Goal: Task Accomplishment & Management: Complete application form

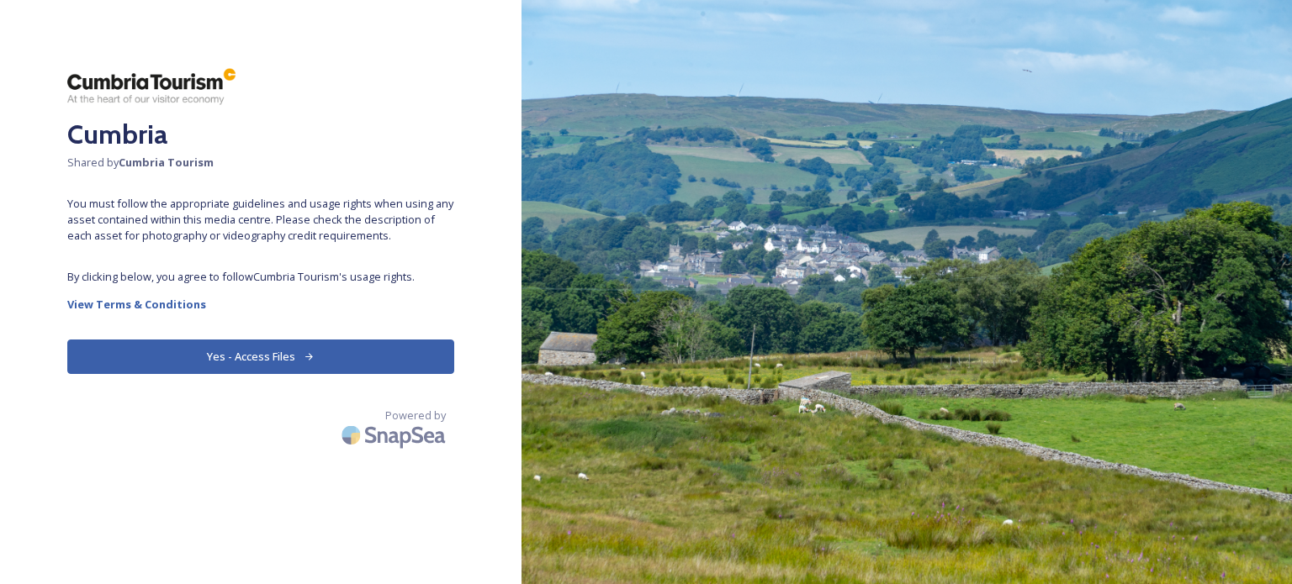
click at [249, 354] on button "Yes - Access Files" at bounding box center [260, 357] width 387 height 34
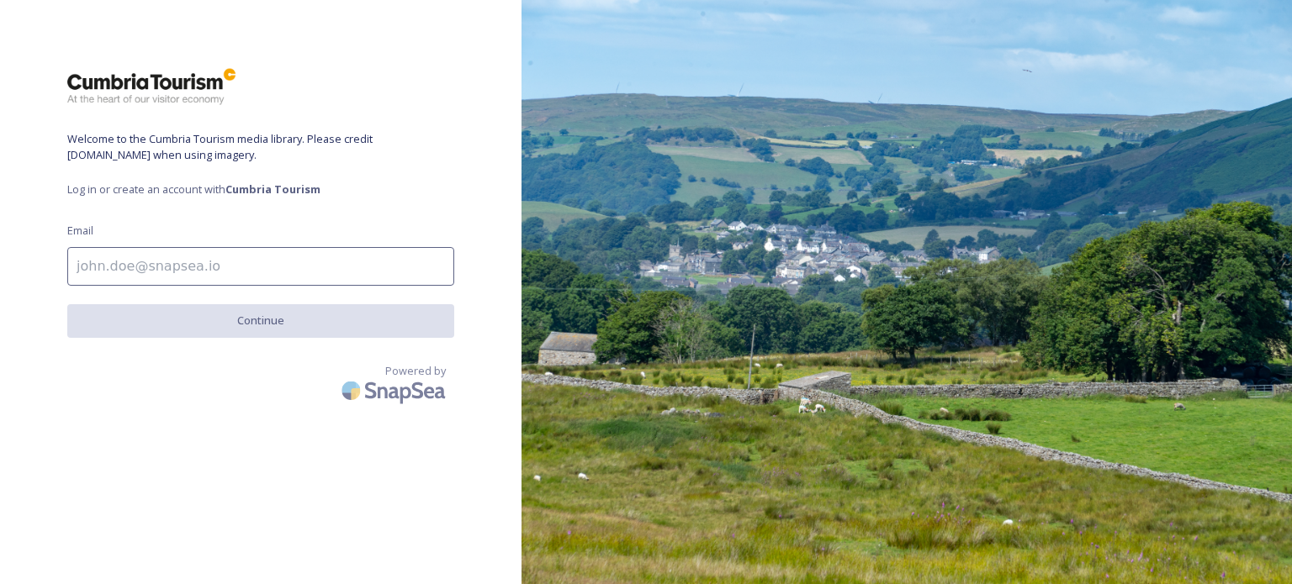
click at [256, 267] on input at bounding box center [260, 266] width 387 height 39
type input "[PERSON_NAME][EMAIL_ADDRESS][PERSON_NAME][DOMAIN_NAME]"
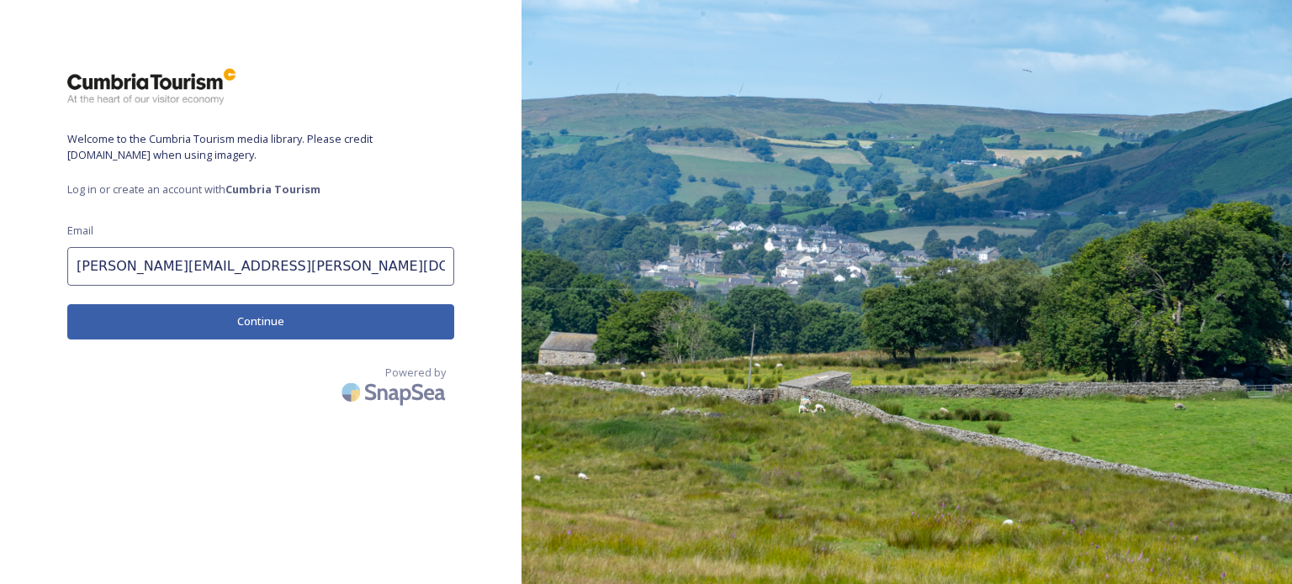
click at [246, 314] on button "Continue" at bounding box center [260, 321] width 387 height 34
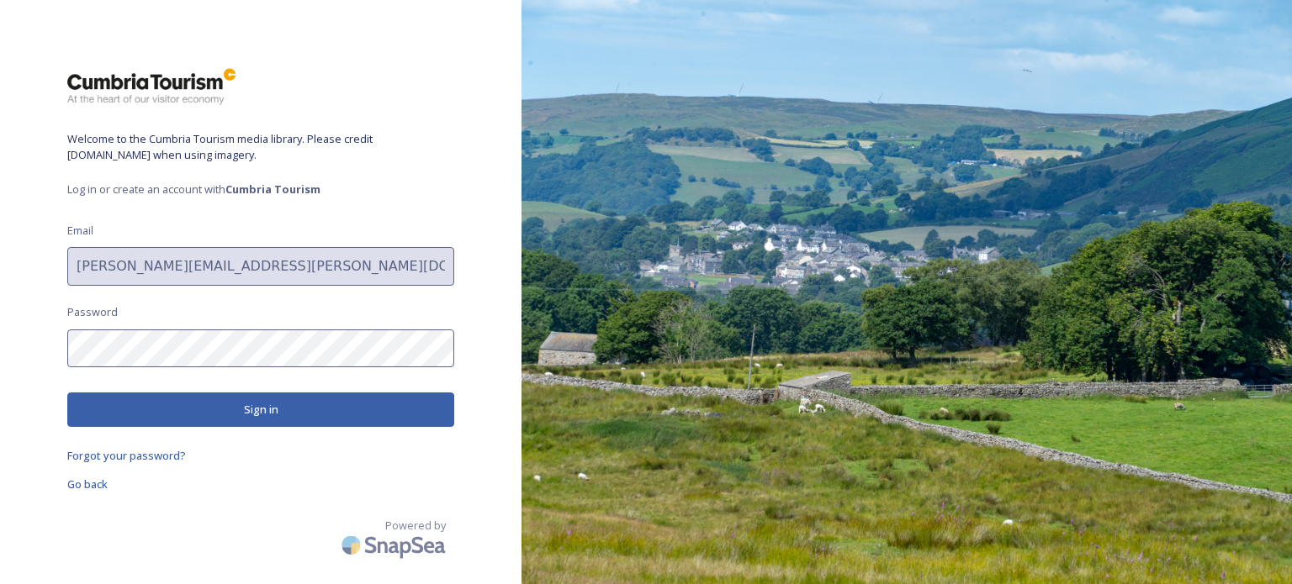
click at [46, 258] on div "Welcome to the Cumbria Tourism media library. Please credit [DOMAIN_NAME] when …" at bounding box center [260, 292] width 521 height 450
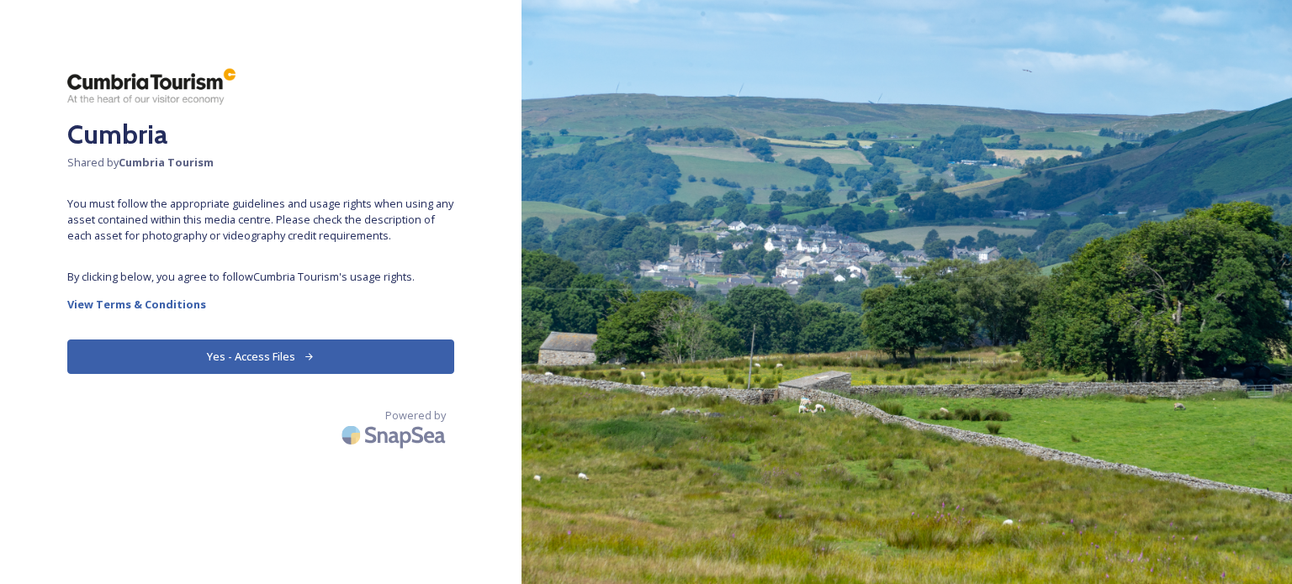
click at [172, 356] on button "Yes - Access Files" at bounding box center [260, 357] width 387 height 34
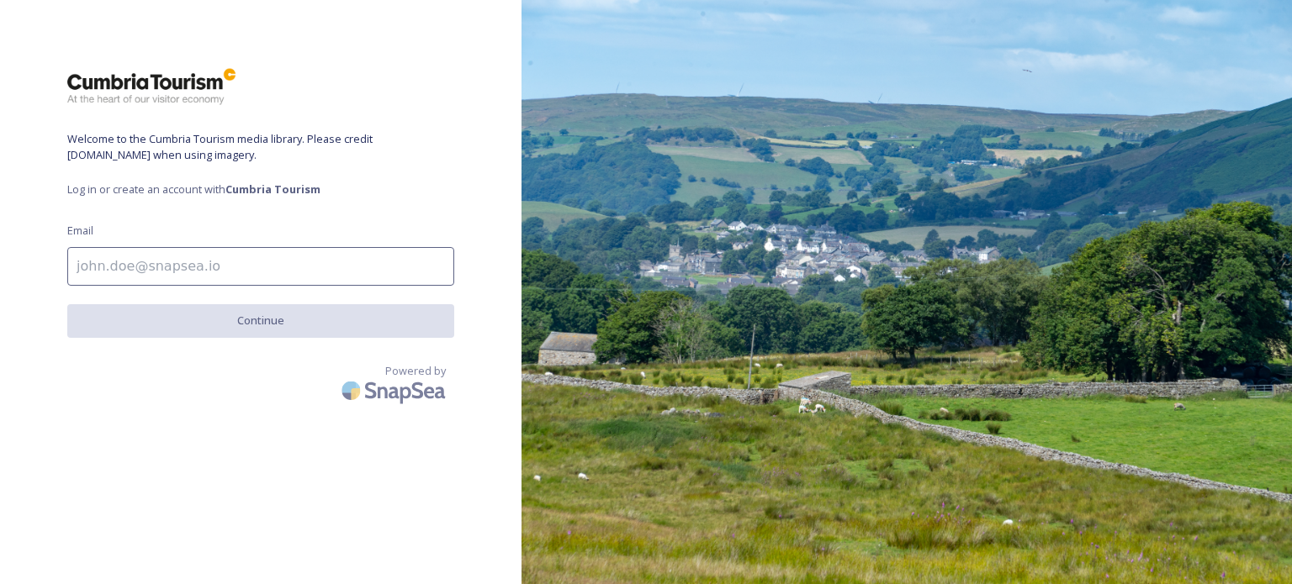
click at [174, 270] on input at bounding box center [260, 266] width 387 height 39
type input "[PERSON_NAME][EMAIL_ADDRESS][DOMAIN_NAME]"
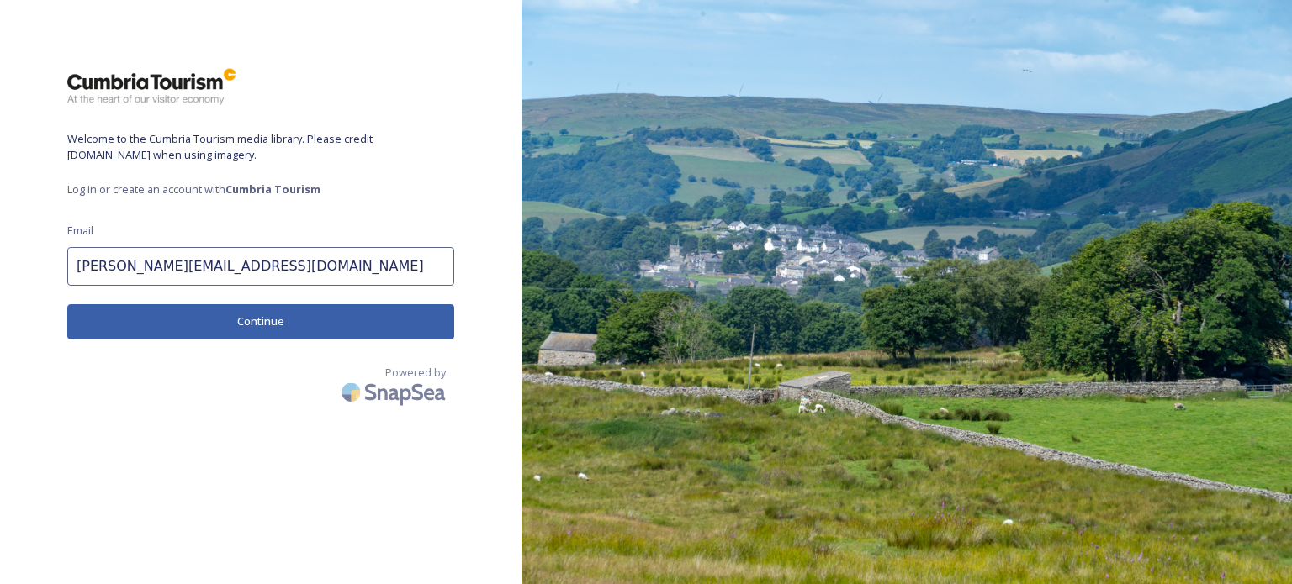
click at [210, 325] on button "Continue" at bounding box center [260, 321] width 387 height 34
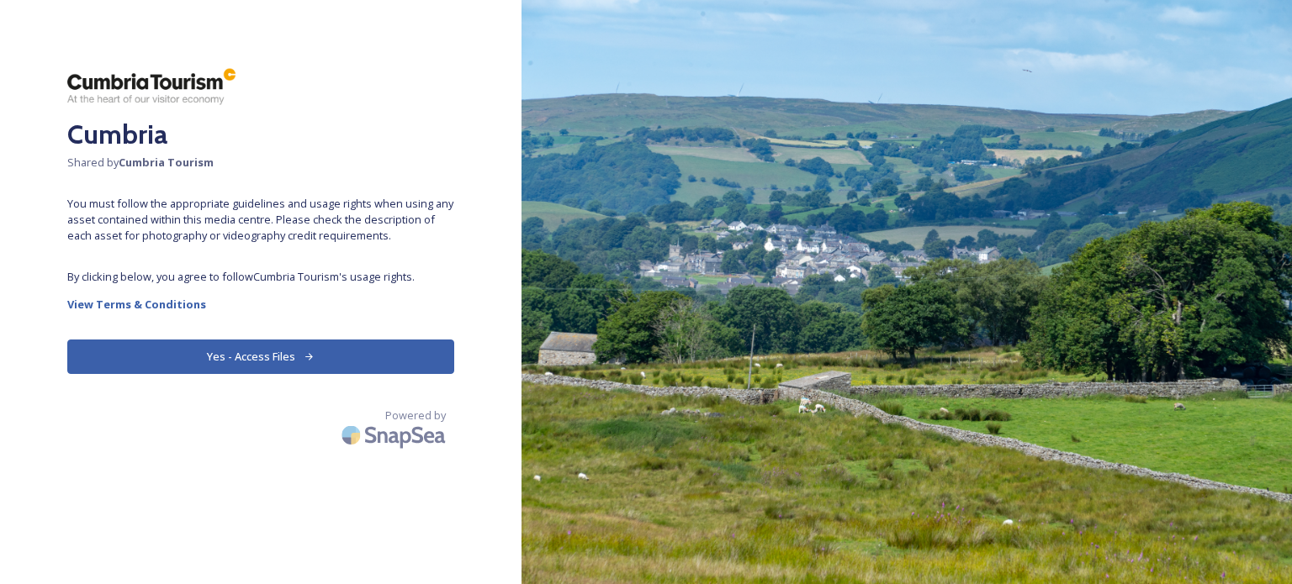
click at [234, 353] on button "Yes - Access Files" at bounding box center [260, 357] width 387 height 34
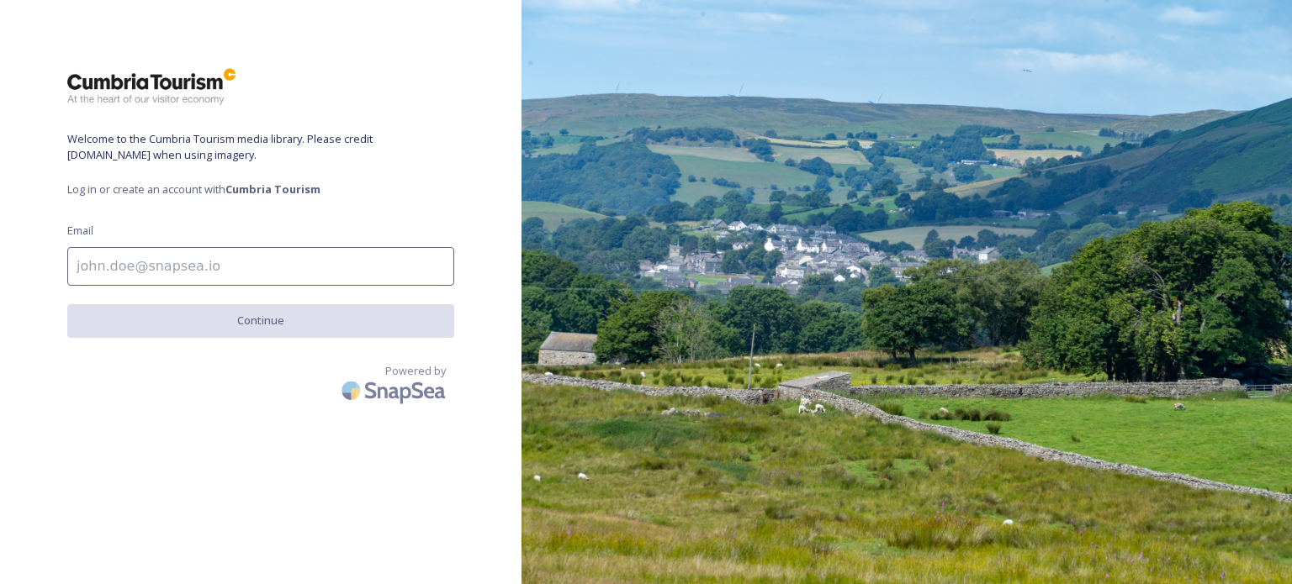
click at [230, 270] on input at bounding box center [260, 266] width 387 height 39
type input "[PERSON_NAME][EMAIL_ADDRESS][PERSON_NAME][DOMAIN_NAME]"
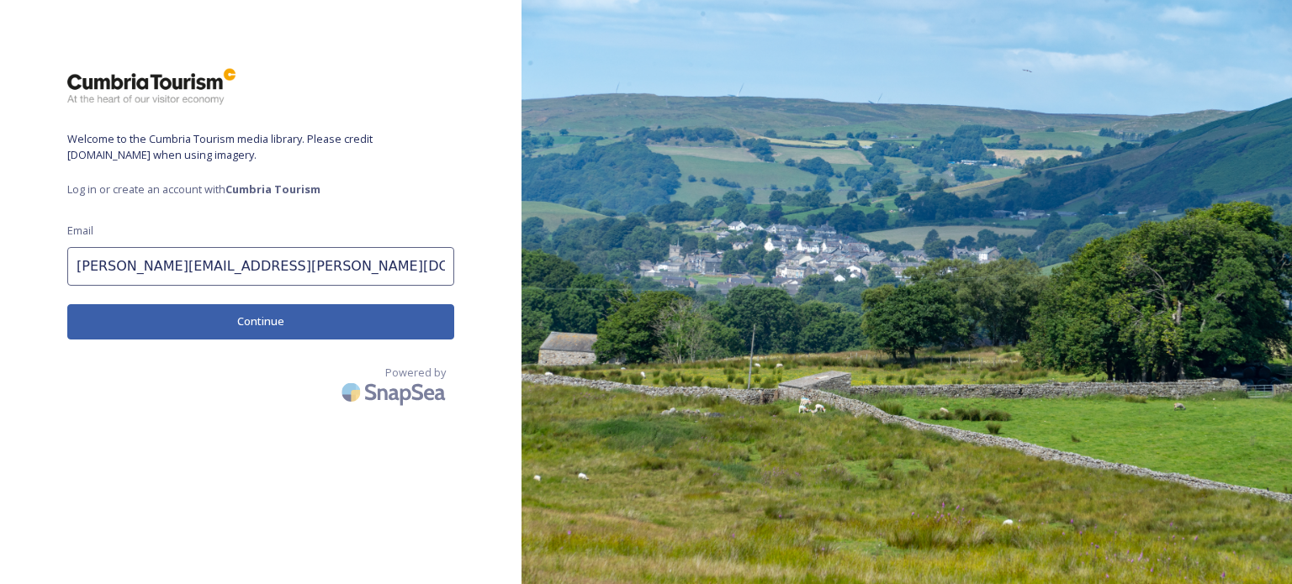
click at [229, 318] on button "Continue" at bounding box center [260, 321] width 387 height 34
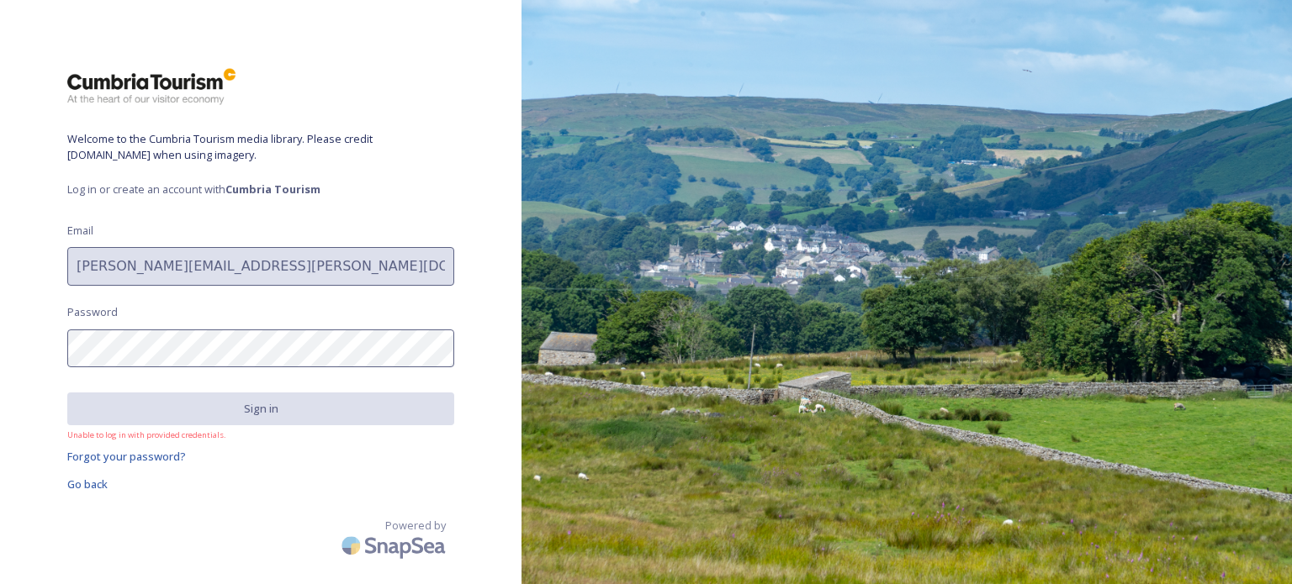
click at [23, 354] on div "Welcome to the Cumbria Tourism media library. Please credit [DOMAIN_NAME] when …" at bounding box center [260, 292] width 521 height 450
click at [35, 352] on div "Welcome to the Cumbria Tourism media library. Please credit [DOMAIN_NAME] when …" at bounding box center [260, 292] width 521 height 450
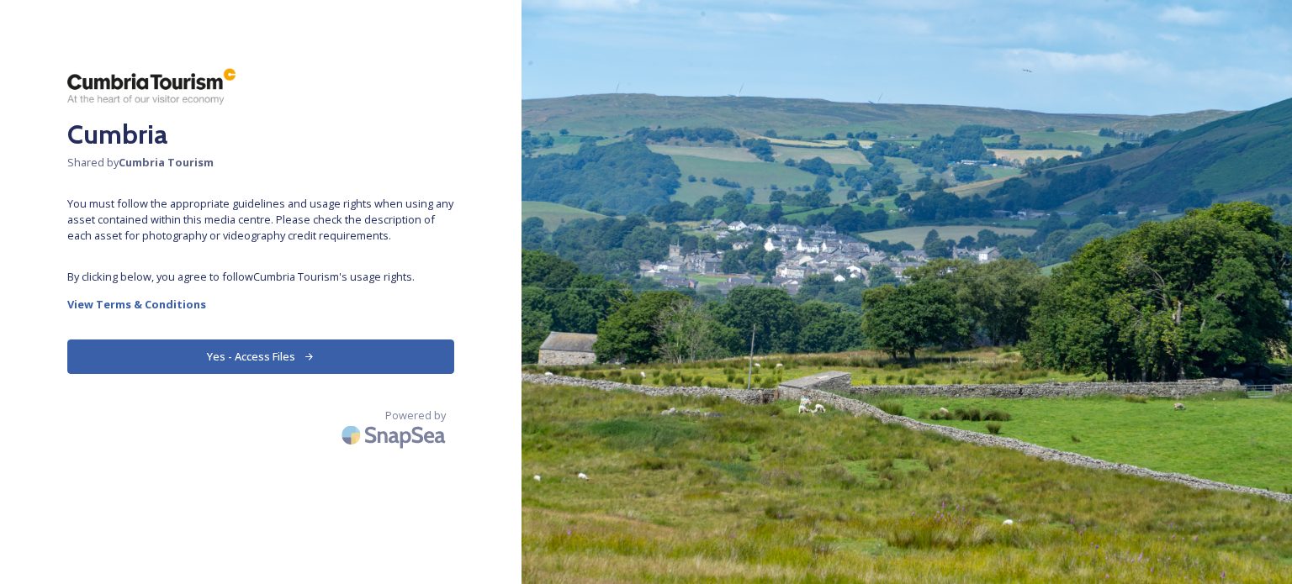
click at [289, 356] on button "Yes - Access Files" at bounding box center [260, 357] width 387 height 34
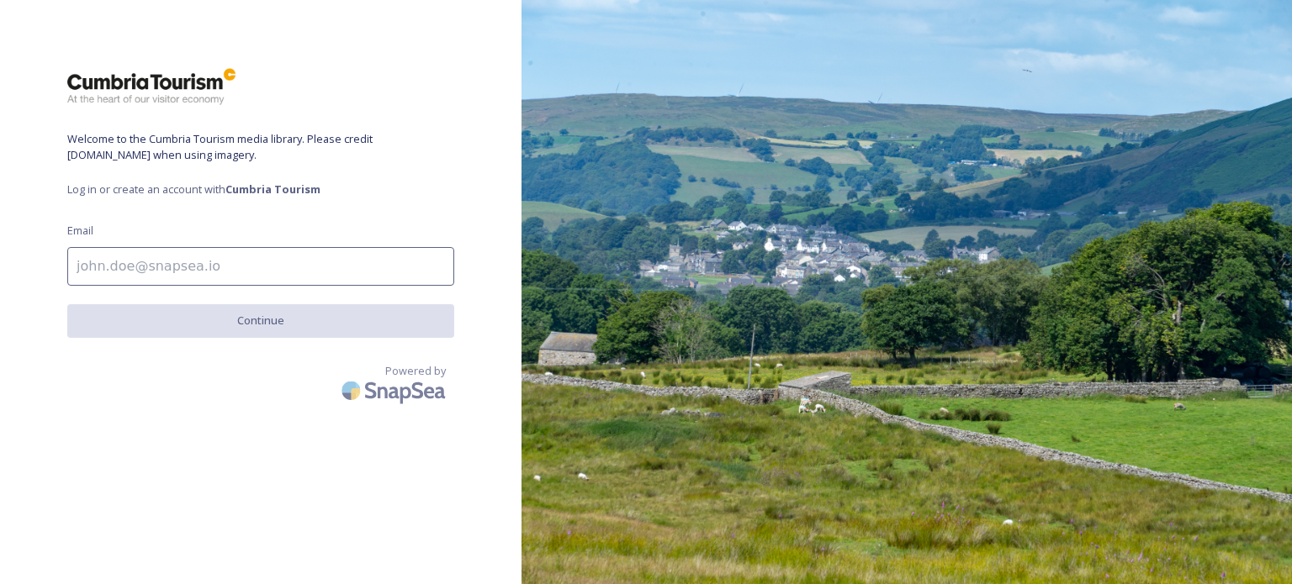
click at [203, 267] on input at bounding box center [260, 266] width 387 height 39
type input "[PERSON_NAME][EMAIL_ADDRESS][PERSON_NAME][DOMAIN_NAME]"
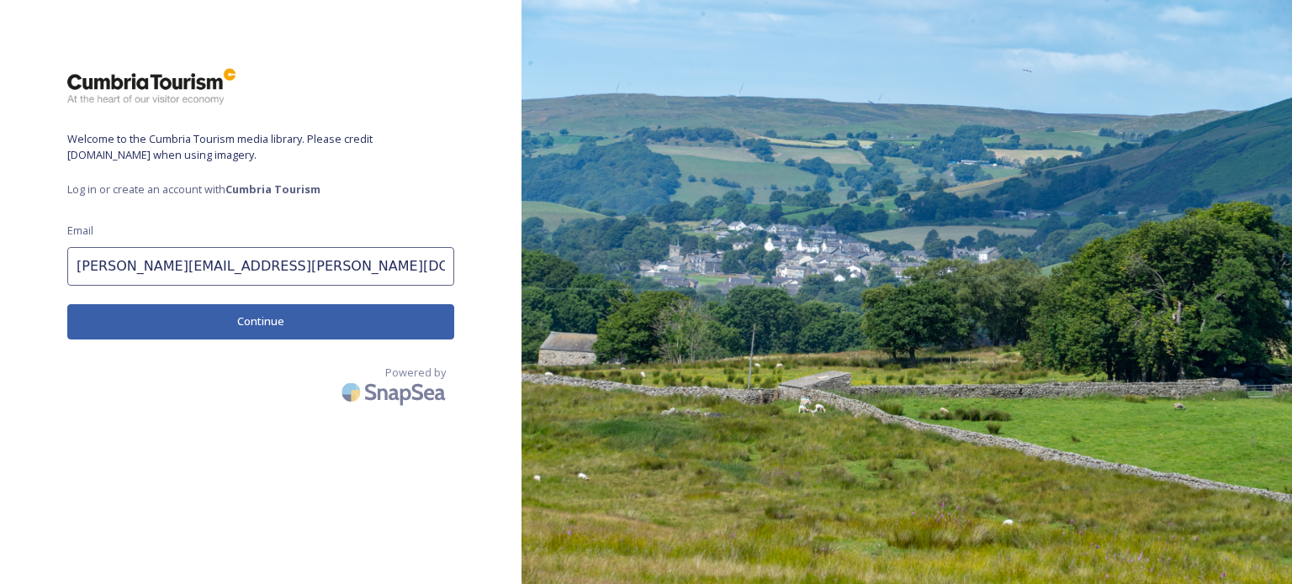
click at [217, 322] on button "Continue" at bounding box center [260, 321] width 387 height 34
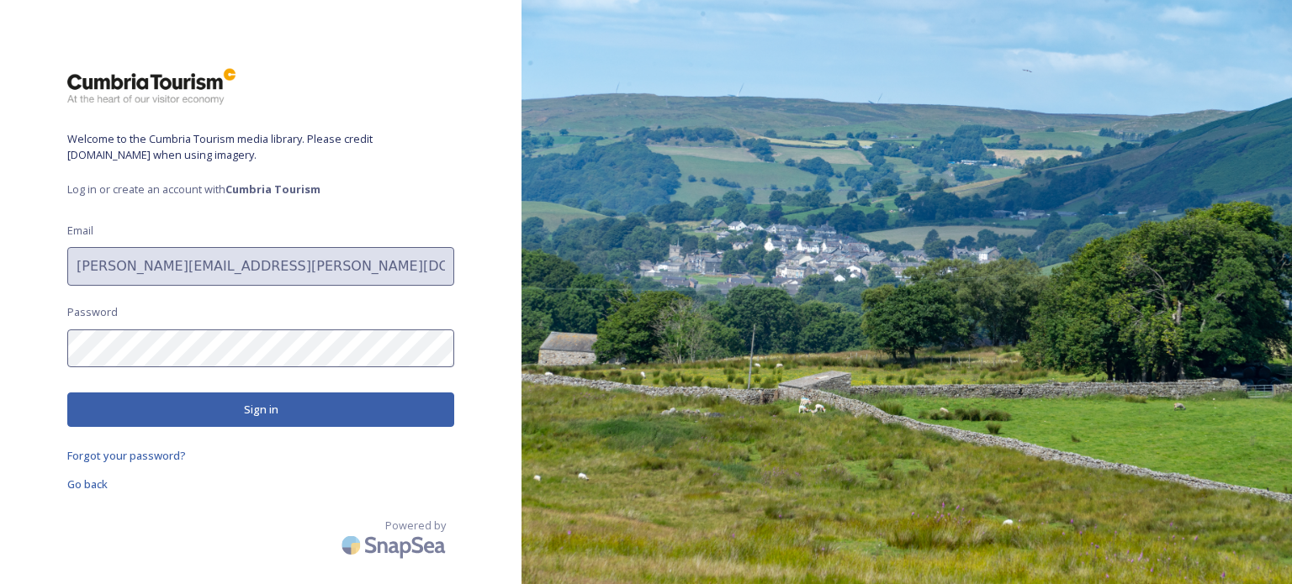
click at [289, 409] on button "Sign in" at bounding box center [260, 410] width 387 height 34
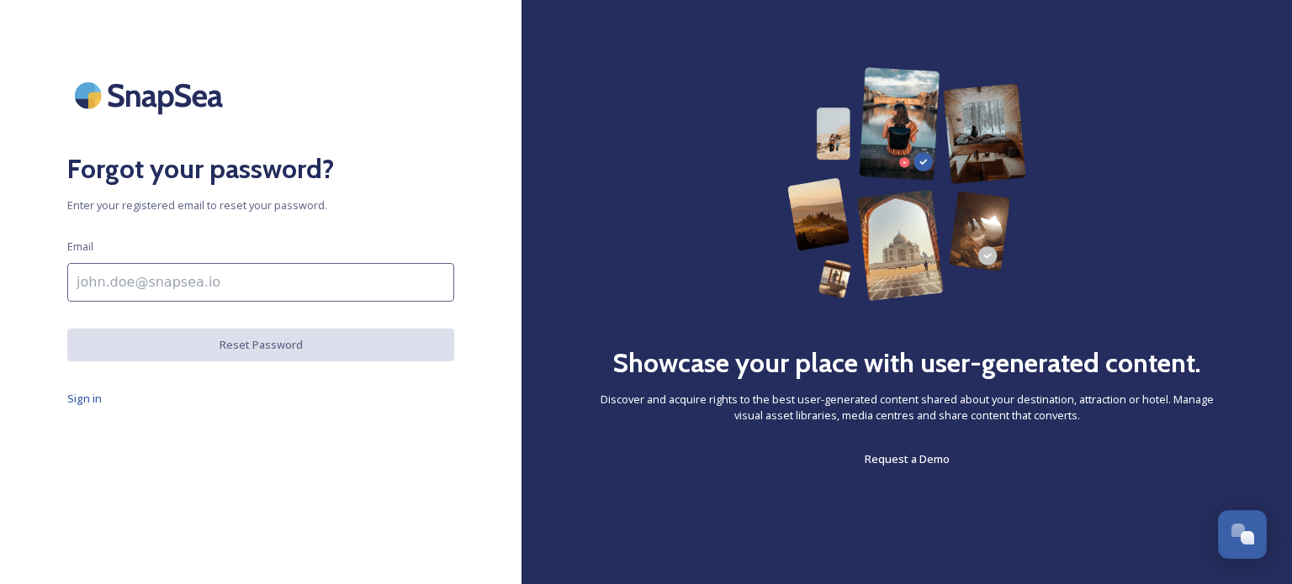
click at [261, 292] on input at bounding box center [260, 282] width 387 height 39
type input "[PERSON_NAME][EMAIL_ADDRESS][PERSON_NAME][DOMAIN_NAME]"
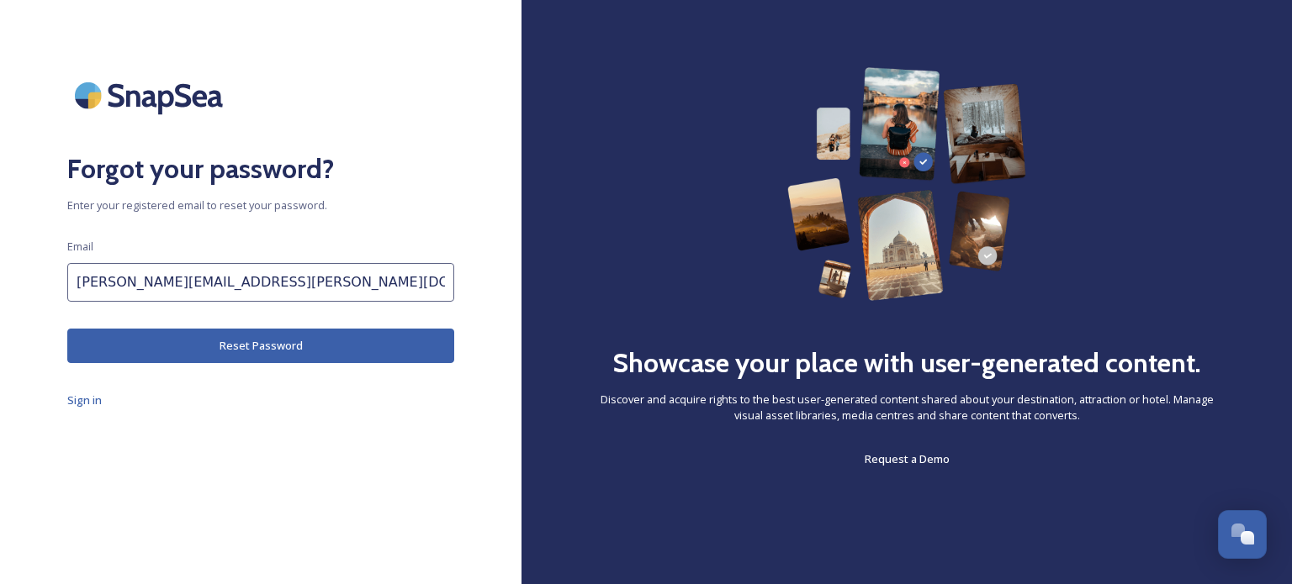
click at [241, 355] on button "Reset Password" at bounding box center [260, 346] width 387 height 34
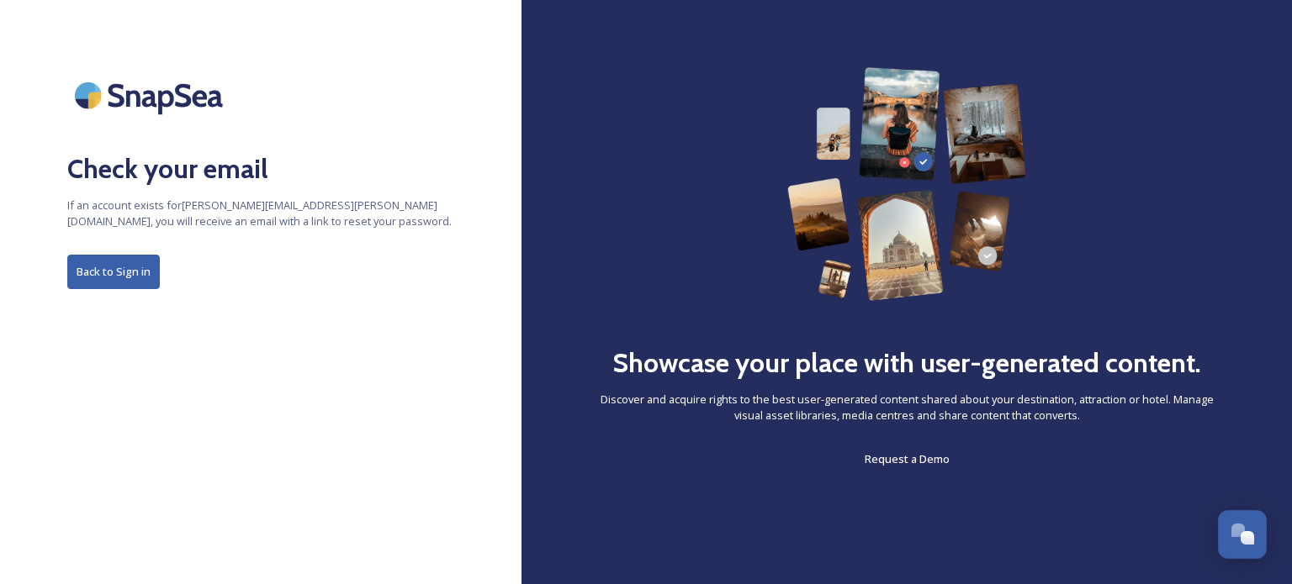
click at [103, 272] on button "Back to Sign in" at bounding box center [113, 272] width 92 height 34
